Goal: Task Accomplishment & Management: Use online tool/utility

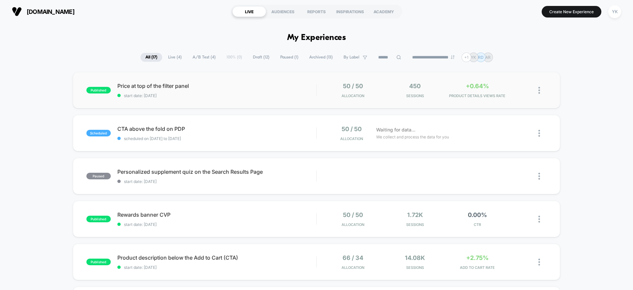
click at [481, 100] on div "published Price at top of the filter panel start date: [DATE] 50 / 50 Allocatio…" at bounding box center [317, 90] width 488 height 36
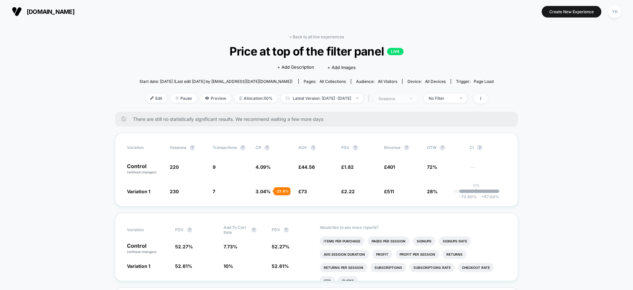
click at [417, 102] on span "sessions" at bounding box center [396, 98] width 44 height 9
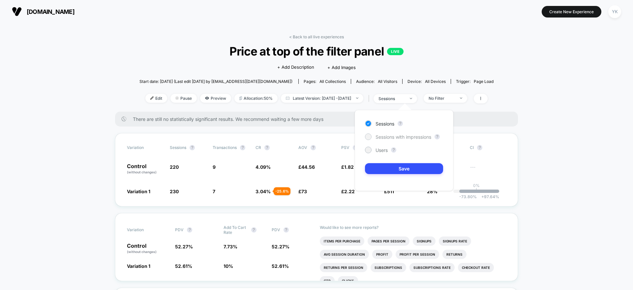
click at [418, 139] on span "Sessions with impressions" at bounding box center [404, 137] width 56 height 6
click at [415, 170] on button "Save" at bounding box center [404, 168] width 78 height 11
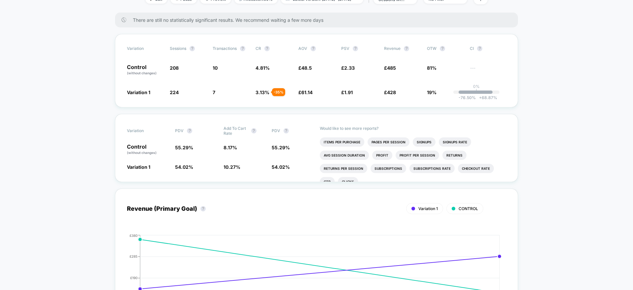
scroll to position [49, 0]
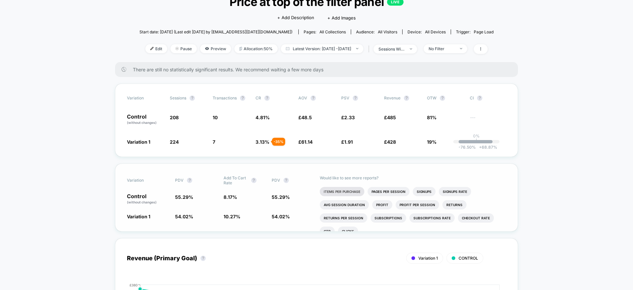
click at [352, 189] on li "Items Per Purchase" at bounding box center [342, 191] width 45 height 9
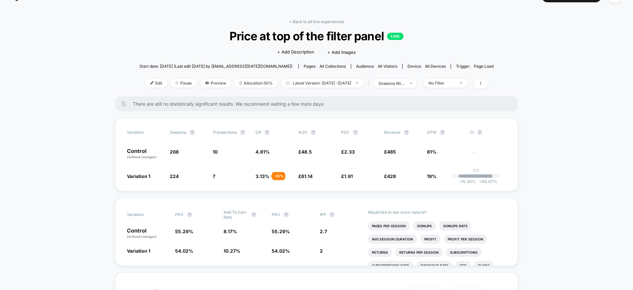
scroll to position [0, 0]
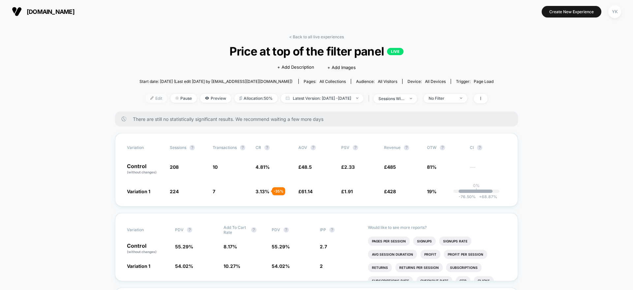
click at [150, 100] on span "Edit" at bounding box center [157, 98] width 22 height 9
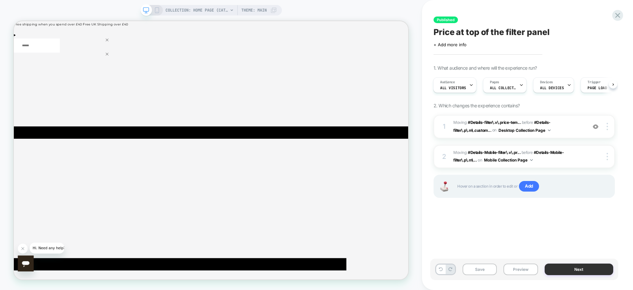
click at [557, 269] on button "Next" at bounding box center [579, 269] width 69 height 12
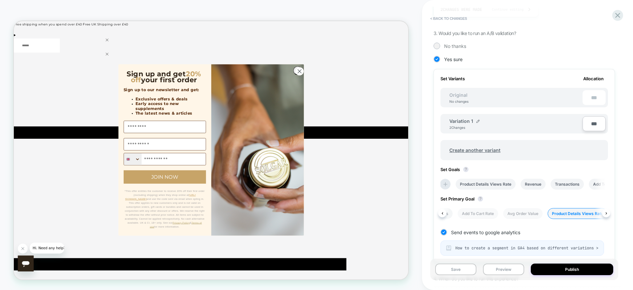
scroll to position [0, 110]
click at [446, 213] on button at bounding box center [443, 213] width 8 height 8
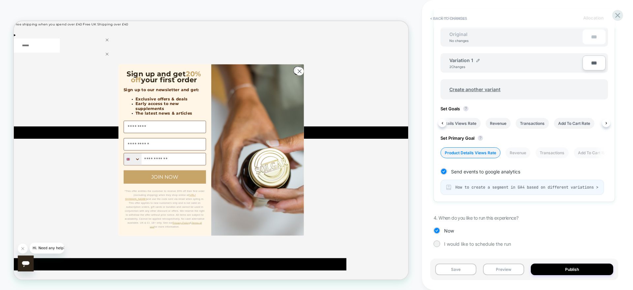
scroll to position [0, 40]
click at [605, 151] on icon at bounding box center [606, 152] width 3 height 3
click at [603, 119] on button at bounding box center [606, 123] width 8 height 8
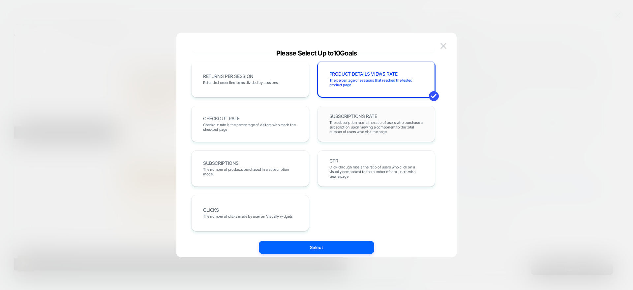
scroll to position [228, 0]
click at [443, 47] on img at bounding box center [444, 46] width 6 height 6
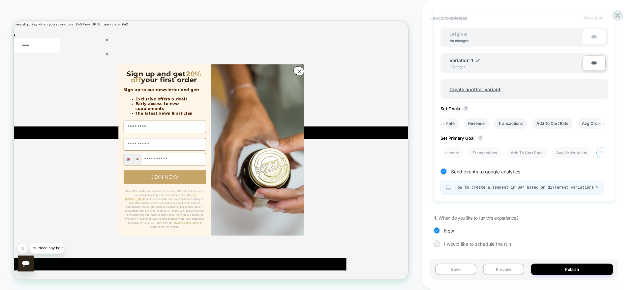
click at [433, 19] on button "< Back to changes" at bounding box center [449, 18] width 44 height 11
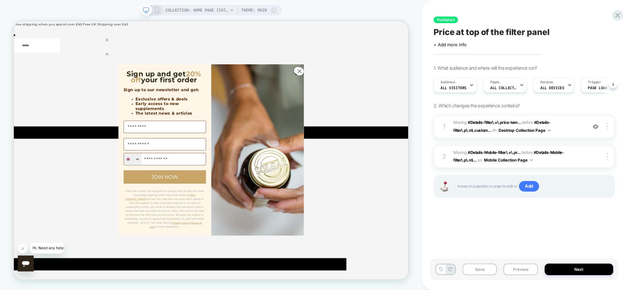
scroll to position [0, 0]
click at [616, 16] on icon at bounding box center [618, 15] width 9 height 9
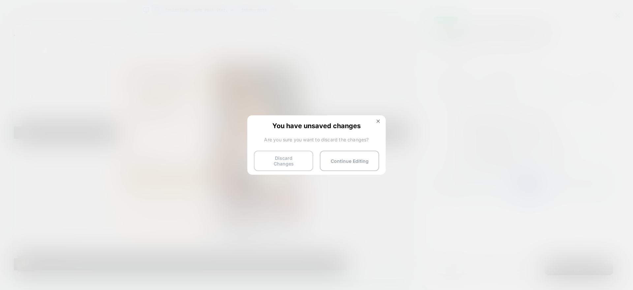
click at [297, 160] on button "Discard Changes" at bounding box center [283, 160] width 59 height 20
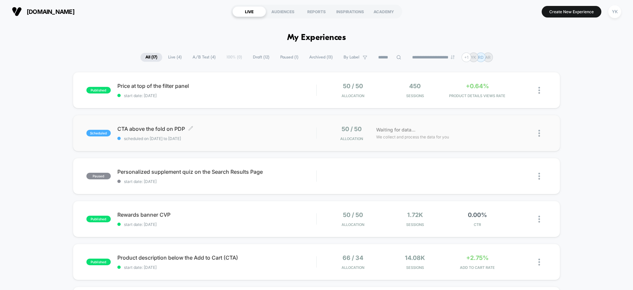
click at [262, 134] on div "CTA above the fold on PDP Click to edit experience details Click to edit experi…" at bounding box center [216, 133] width 199 height 16
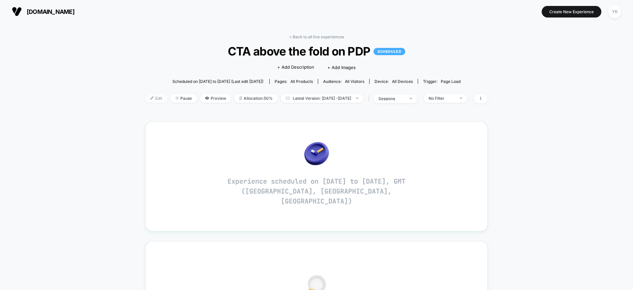
click at [146, 98] on span "Edit" at bounding box center [157, 98] width 22 height 9
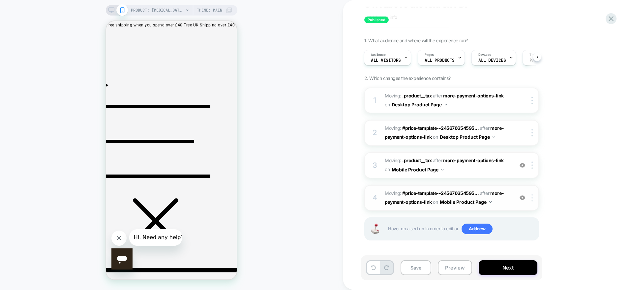
click at [535, 200] on div at bounding box center [533, 197] width 11 height 7
click at [533, 248] on div "Delete" at bounding box center [533, 250] width 59 height 18
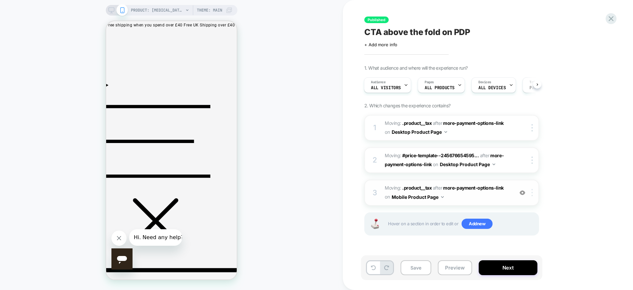
click at [531, 195] on div at bounding box center [533, 192] width 11 height 7
click at [531, 247] on div "Delete" at bounding box center [533, 245] width 59 height 18
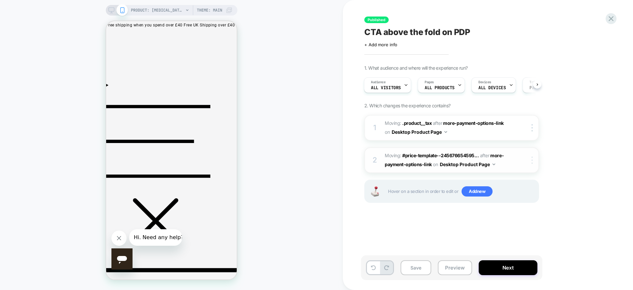
click at [535, 159] on div at bounding box center [533, 159] width 11 height 7
click at [534, 162] on div at bounding box center [533, 159] width 11 height 7
click at [520, 180] on div "Delete" at bounding box center [533, 176] width 59 height 18
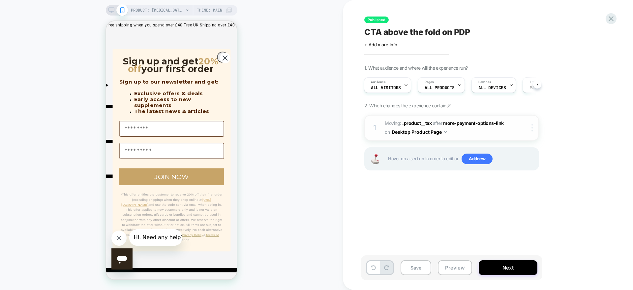
click at [533, 127] on img at bounding box center [532, 127] width 1 height 7
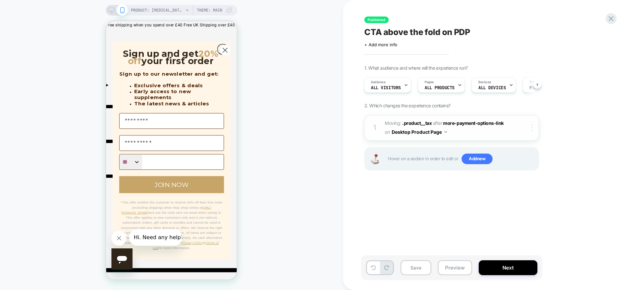
click at [533, 127] on img at bounding box center [532, 127] width 1 height 7
click at [524, 144] on div "Delete" at bounding box center [533, 144] width 59 height 18
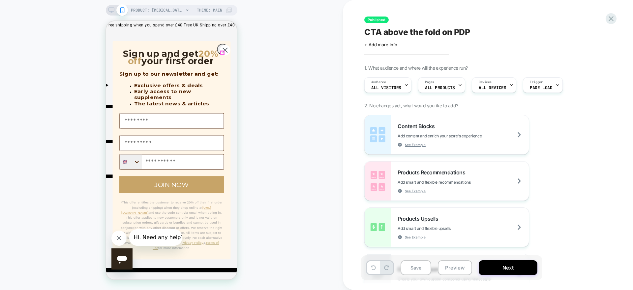
click at [223, 52] on icon "Close dialog" at bounding box center [225, 50] width 4 height 4
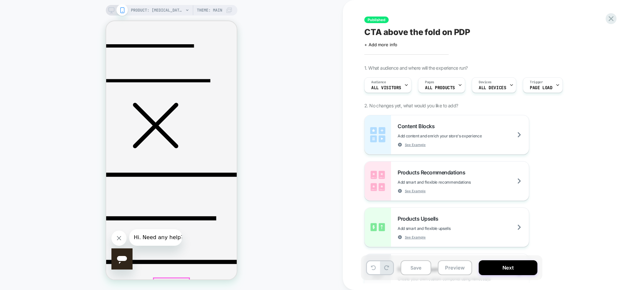
scroll to position [94, 0]
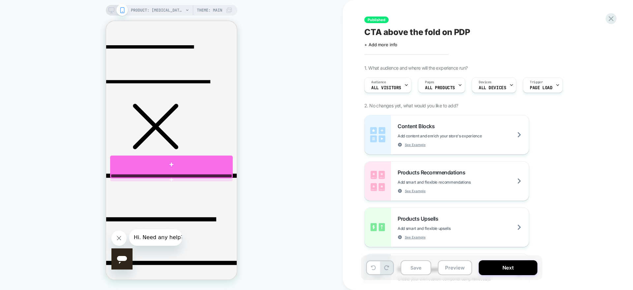
click at [175, 173] on div at bounding box center [171, 164] width 123 height 18
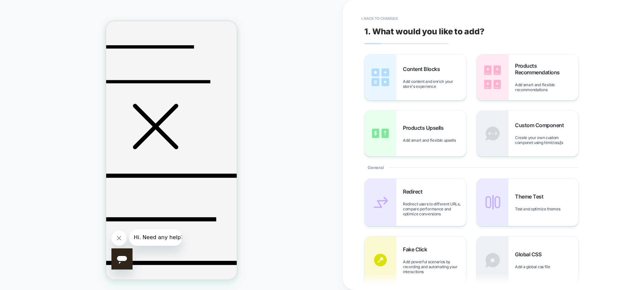
drag, startPoint x: 172, startPoint y: 173, endPoint x: 171, endPoint y: 177, distance: 3.9
click at [367, 15] on button "< Back to changes" at bounding box center [380, 18] width 44 height 11
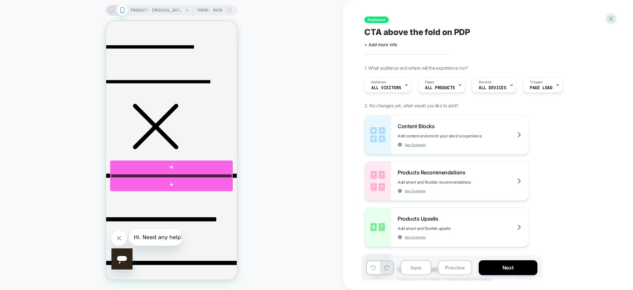
click at [216, 177] on div at bounding box center [171, 176] width 121 height 4
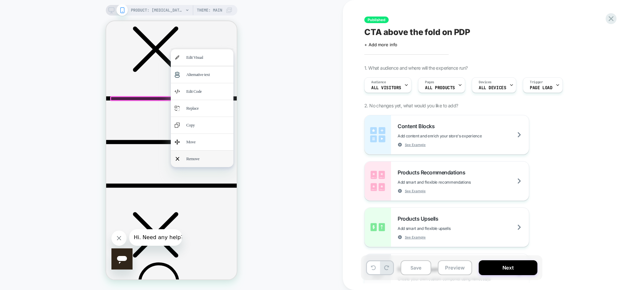
scroll to position [193, 0]
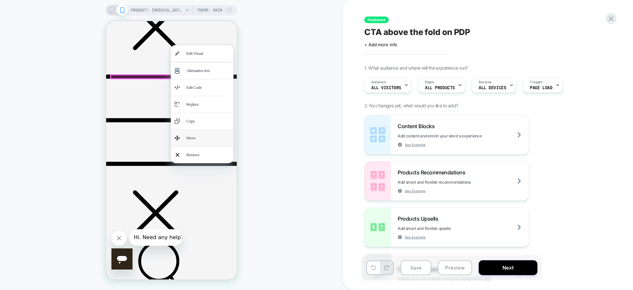
click at [198, 142] on div "Move" at bounding box center [207, 138] width 43 height 9
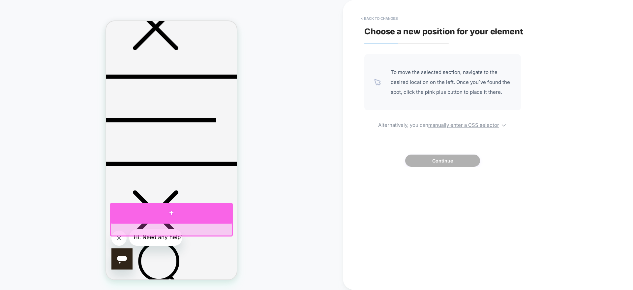
click at [165, 214] on div at bounding box center [171, 213] width 123 height 20
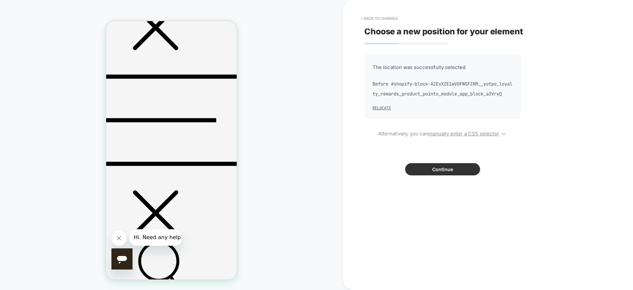
click at [463, 175] on button "Continue" at bounding box center [443, 169] width 75 height 12
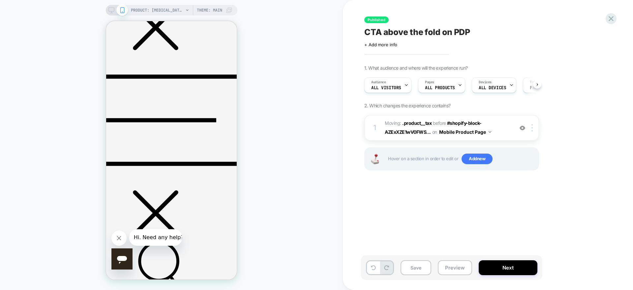
scroll to position [0, 0]
click at [531, 133] on div "1 Moving: .product__tax .product__tax before #shopify-block-AZExXZE1wV0FWS... #…" at bounding box center [452, 128] width 175 height 26
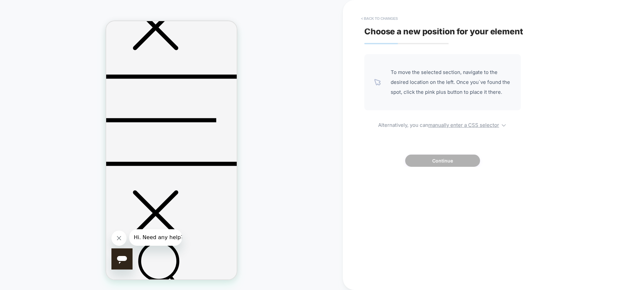
click at [372, 16] on button "< Back to changes" at bounding box center [380, 18] width 44 height 11
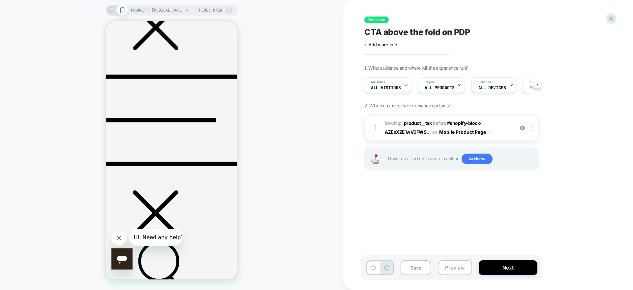
click at [280, 170] on div "PRODUCT: [MEDICAL_DATA] Tablets [solgar] PRODUCT: [MEDICAL_DATA] Tablets [solga…" at bounding box center [171, 145] width 343 height 276
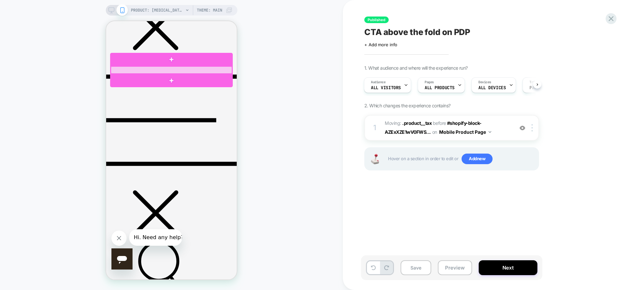
click at [146, 70] on div at bounding box center [171, 69] width 121 height 7
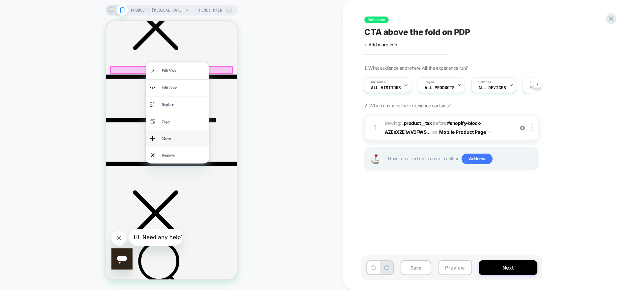
scroll to position [243, 0]
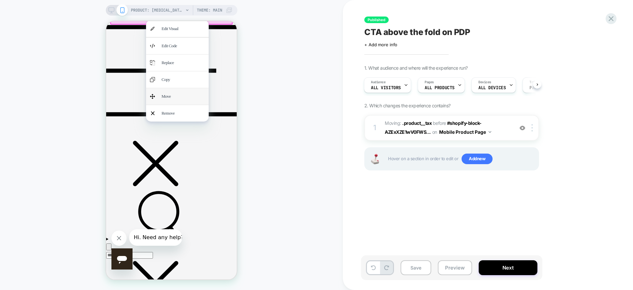
click at [178, 101] on div "Move" at bounding box center [183, 96] width 43 height 9
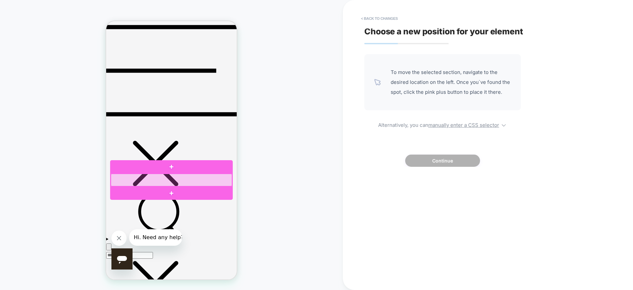
click at [173, 176] on div at bounding box center [171, 180] width 121 height 13
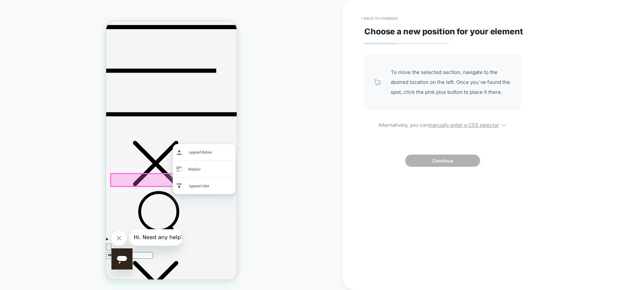
click at [146, 173] on div at bounding box center [171, 180] width 123 height 14
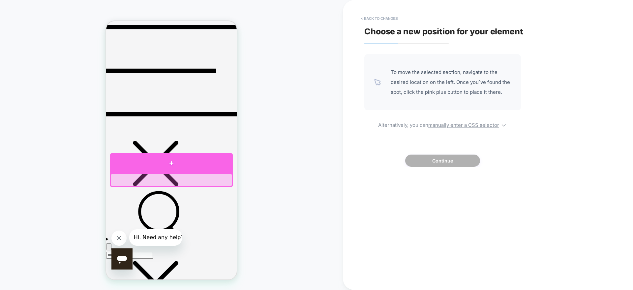
click at [170, 168] on div at bounding box center [171, 163] width 123 height 20
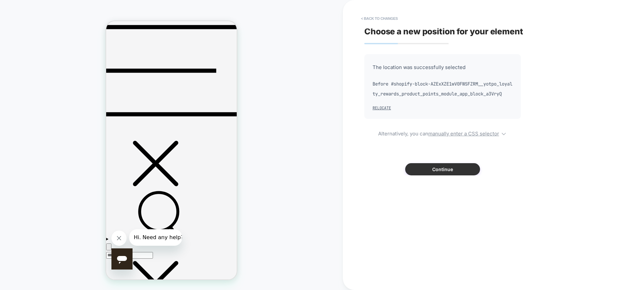
click at [449, 175] on button "Continue" at bounding box center [443, 169] width 75 height 12
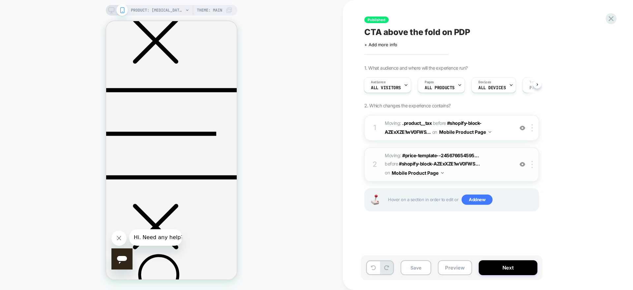
scroll to position [193, 0]
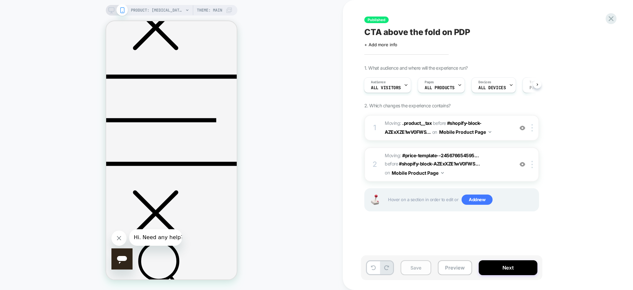
click at [413, 273] on button "Save" at bounding box center [416, 267] width 31 height 15
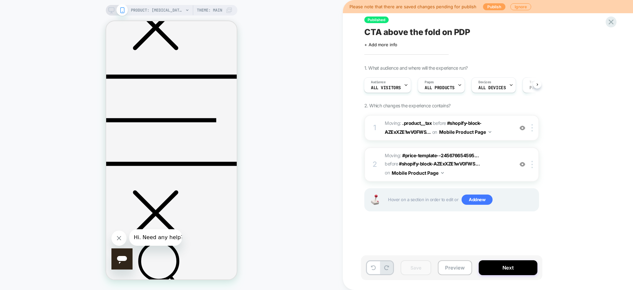
click at [497, 6] on button "Publish" at bounding box center [494, 6] width 22 height 7
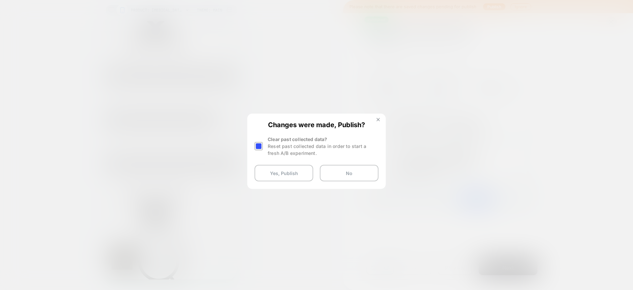
click at [380, 121] on img at bounding box center [378, 119] width 3 height 3
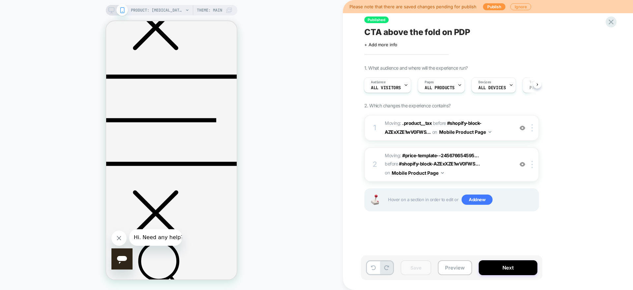
click at [111, 12] on icon at bounding box center [112, 10] width 6 height 6
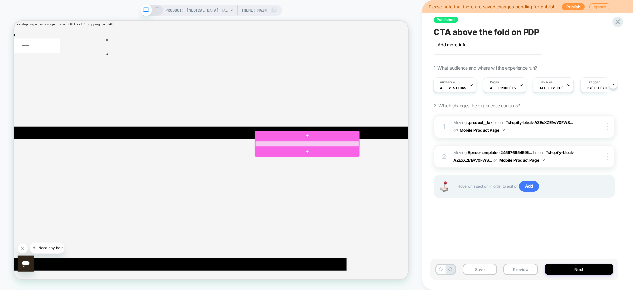
click at [424, 184] on div at bounding box center [405, 184] width 139 height 7
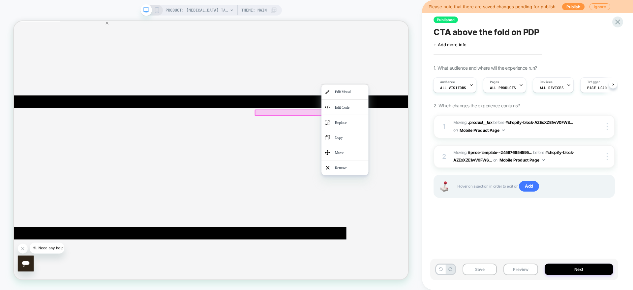
scroll to position [121, 0]
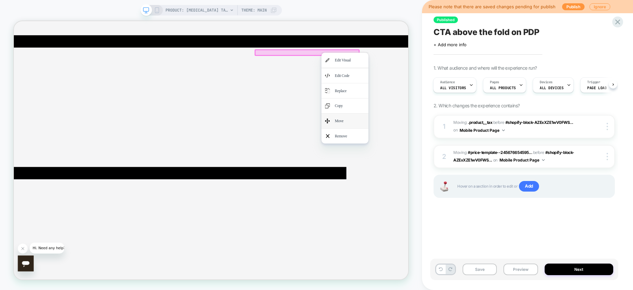
click at [477, 164] on div "Move" at bounding box center [455, 154] width 63 height 20
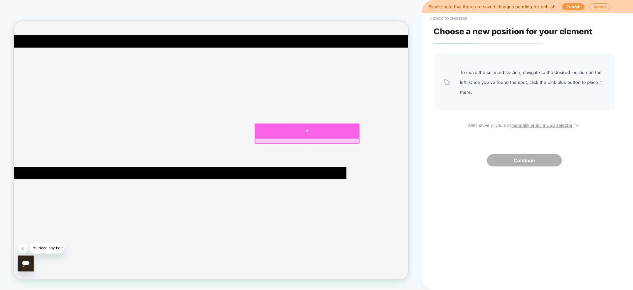
click at [404, 170] on div at bounding box center [405, 166] width 140 height 19
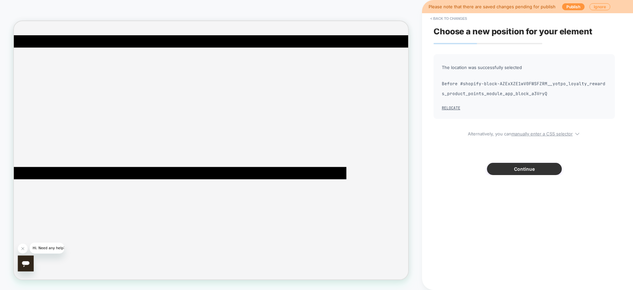
click at [532, 168] on button "Continue" at bounding box center [524, 169] width 75 height 12
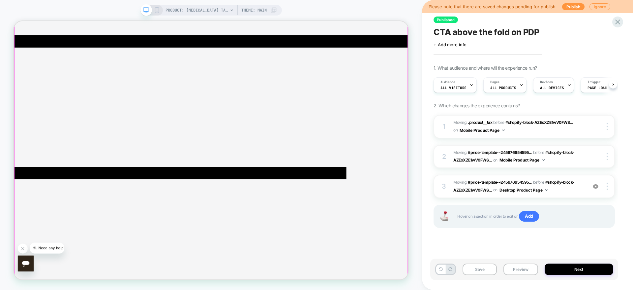
scroll to position [0, 0]
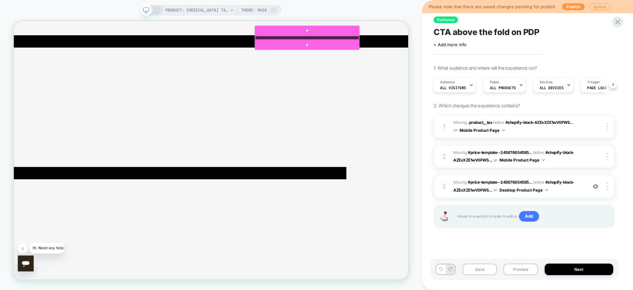
click at [393, 44] on div at bounding box center [405, 43] width 139 height 5
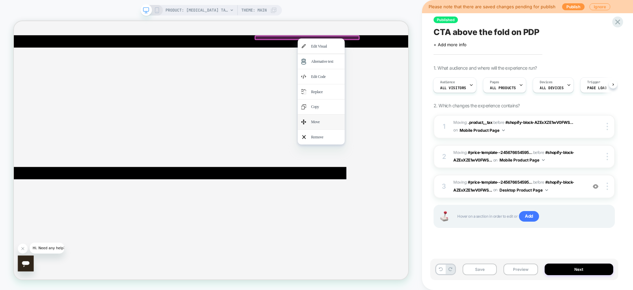
click at [416, 161] on div "Move" at bounding box center [430, 155] width 40 height 11
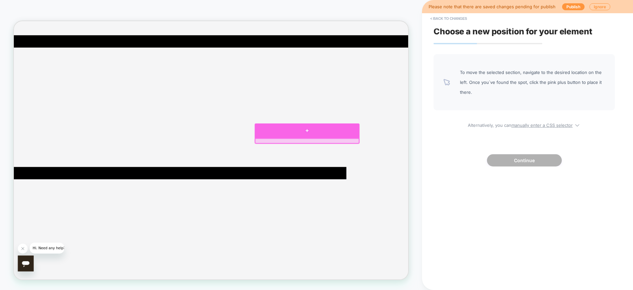
click at [371, 173] on div at bounding box center [405, 167] width 140 height 20
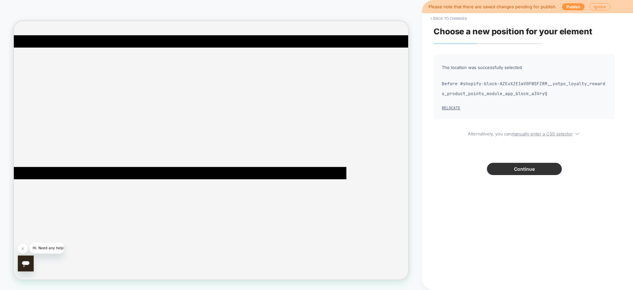
click at [532, 167] on button "Continue" at bounding box center [524, 169] width 75 height 12
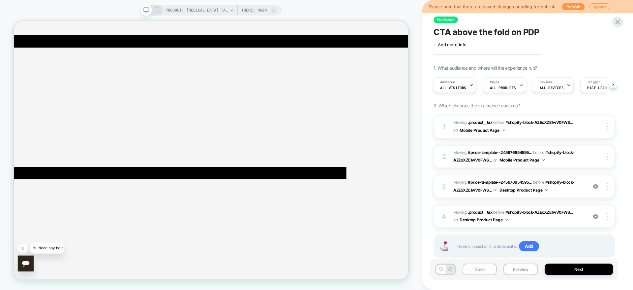
click at [473, 269] on button "Save" at bounding box center [480, 269] width 34 height 12
click at [562, 269] on button "Next" at bounding box center [579, 269] width 69 height 12
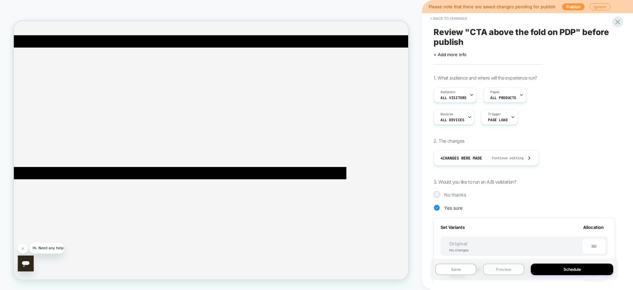
scroll to position [0, 1]
click at [555, 266] on button "Schedule" at bounding box center [572, 269] width 82 height 12
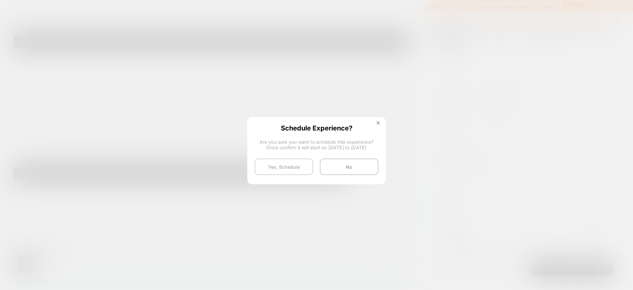
click at [272, 168] on button "Yes, Schedule" at bounding box center [284, 166] width 59 height 16
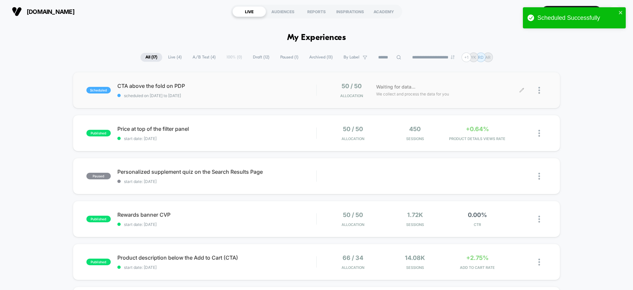
click at [538, 85] on div at bounding box center [534, 90] width 25 height 16
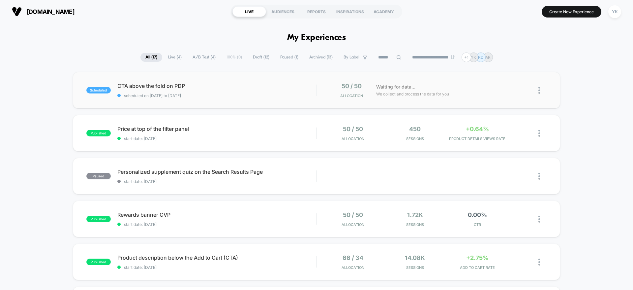
click at [539, 88] on img at bounding box center [540, 90] width 2 height 7
click at [513, 96] on div "Preview Link" at bounding box center [505, 97] width 59 height 15
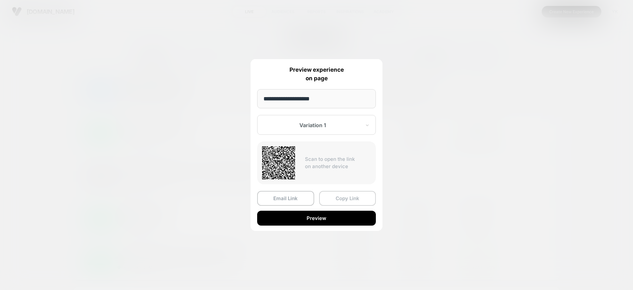
click at [365, 195] on button "Copy Link" at bounding box center [347, 198] width 57 height 15
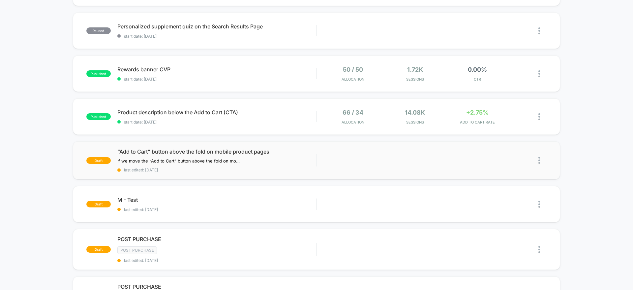
scroll to position [198, 0]
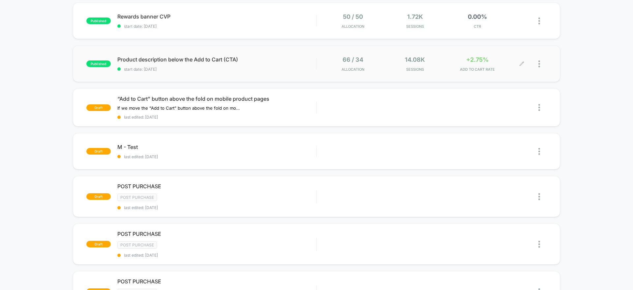
click at [521, 69] on div at bounding box center [516, 64] width 12 height 16
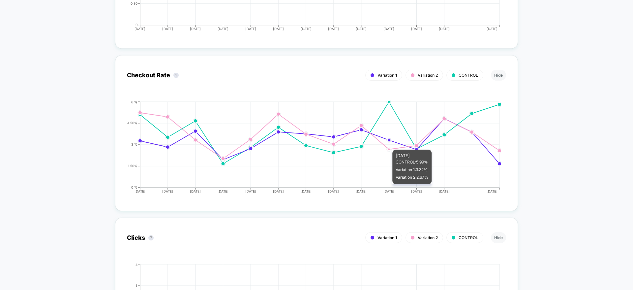
scroll to position [1039, 0]
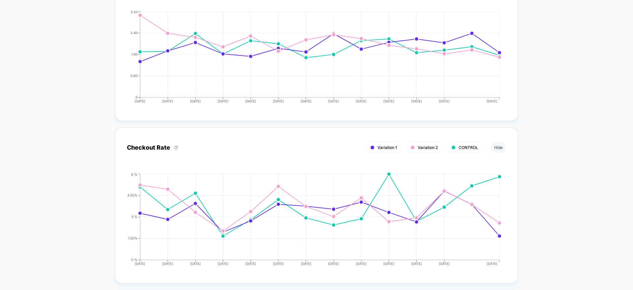
click at [47, 12] on div "< Back to all live experiences Product description below the Add to Cart (CTA) …" at bounding box center [316, 32] width 633 height 2097
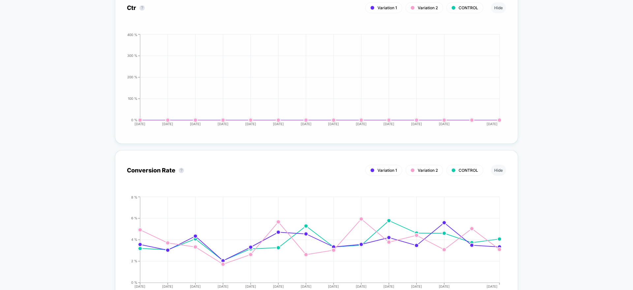
scroll to position [643, 0]
